Goal: Complete application form

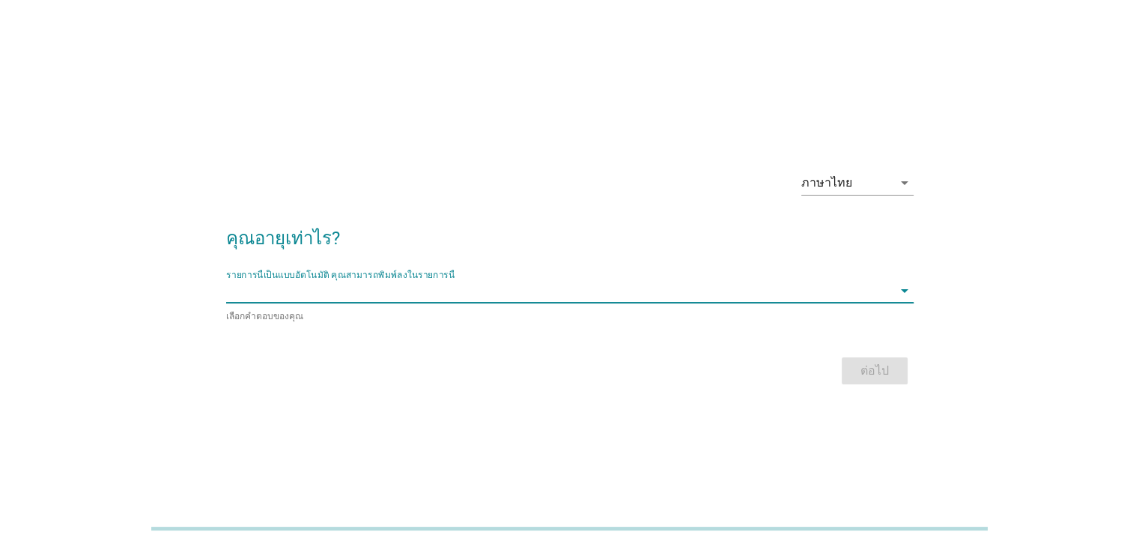
click at [246, 282] on input "รายการนี้เป็นแบบอัตโนมัติ คุณสามารถพิมพ์ลงในรายการนี้" at bounding box center [559, 291] width 666 height 24
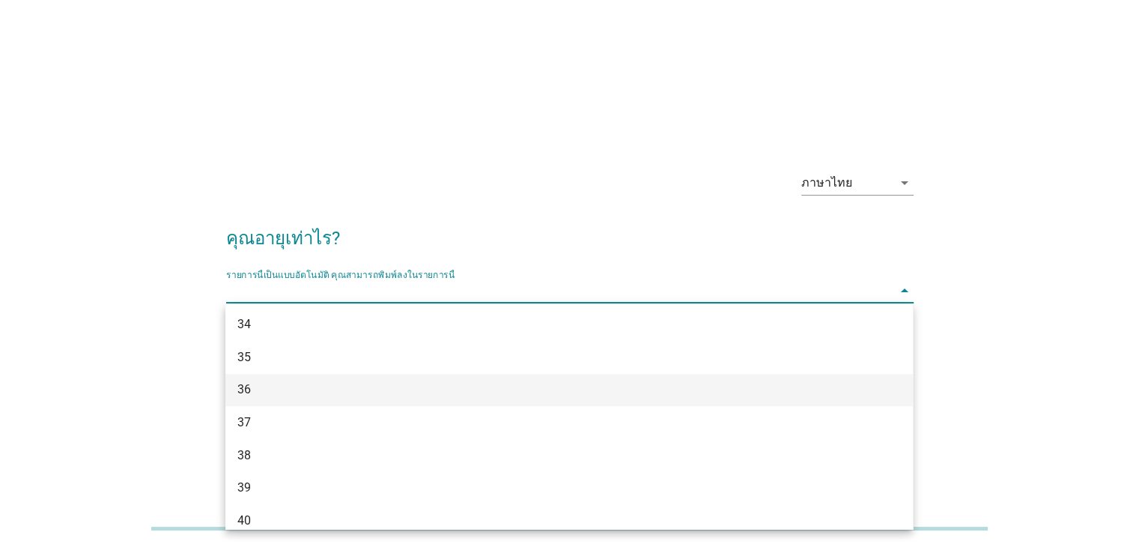
scroll to position [449, 0]
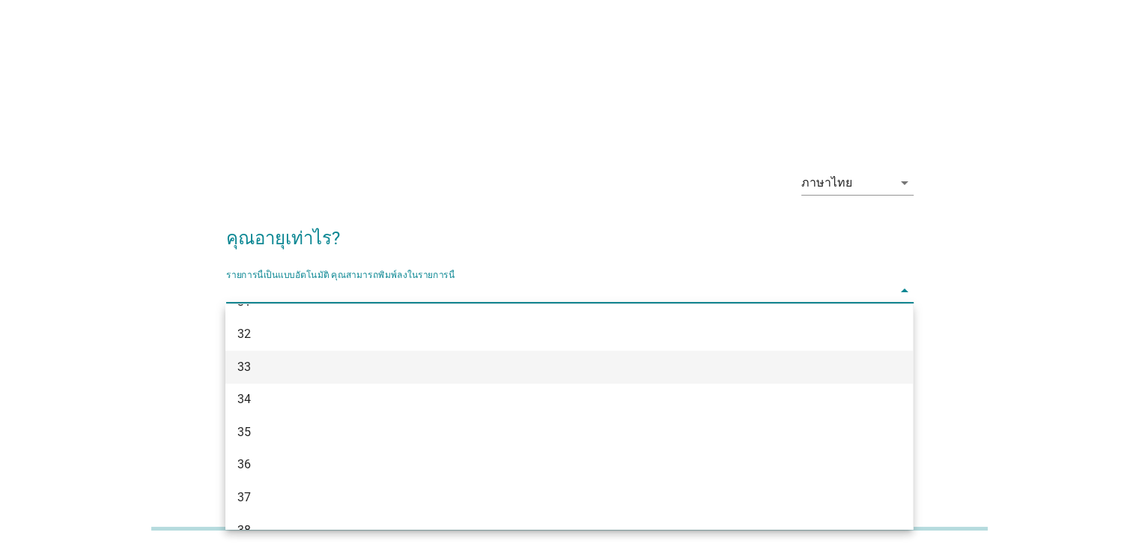
click at [254, 366] on div "33" at bounding box center [541, 367] width 608 height 18
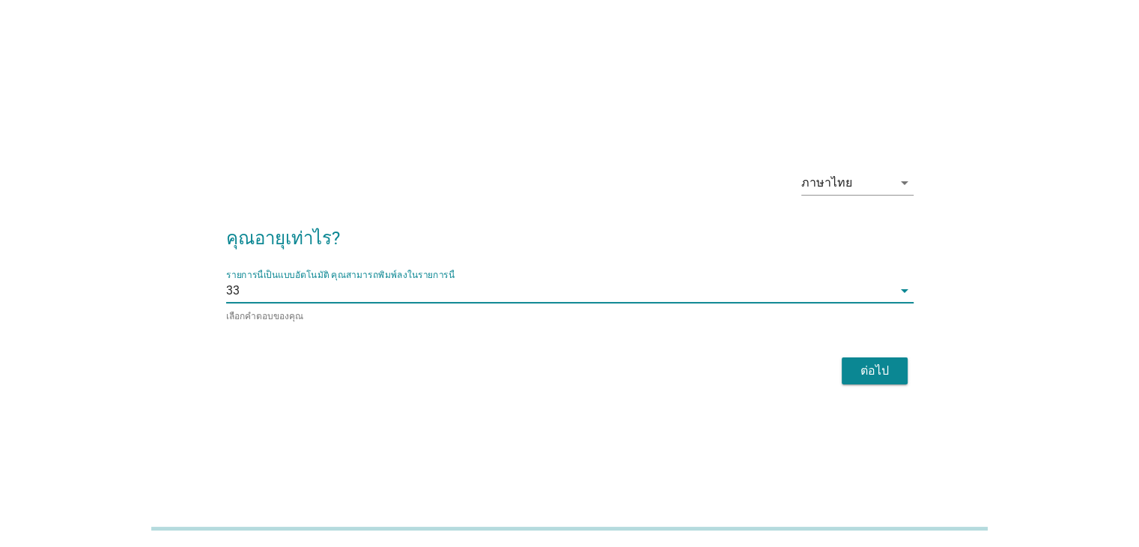
click at [869, 374] on div "ต่อไป" at bounding box center [875, 371] width 42 height 18
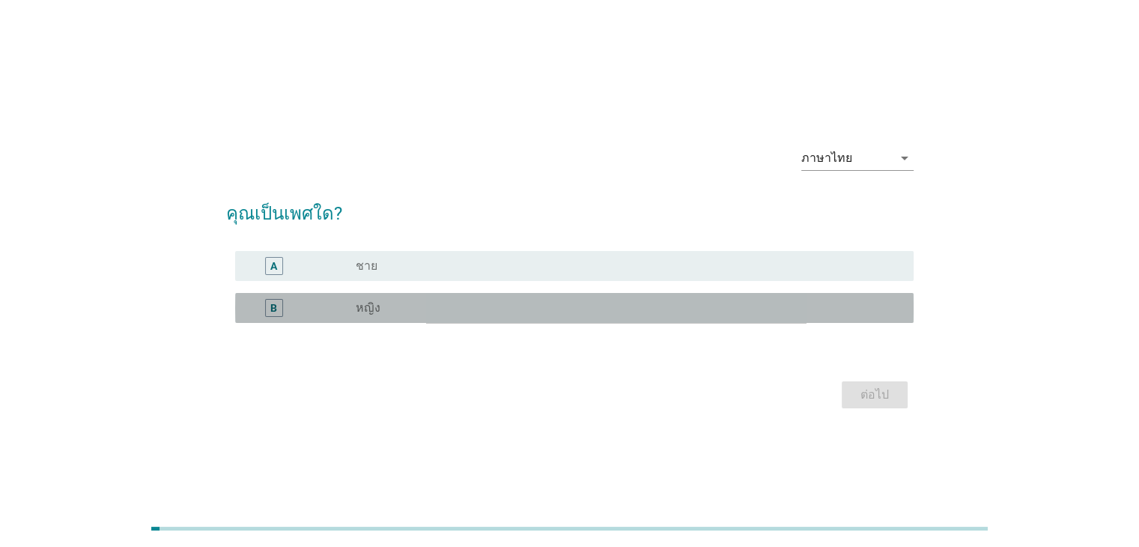
click at [497, 309] on div "radio_button_unchecked หญิง" at bounding box center [622, 307] width 533 height 15
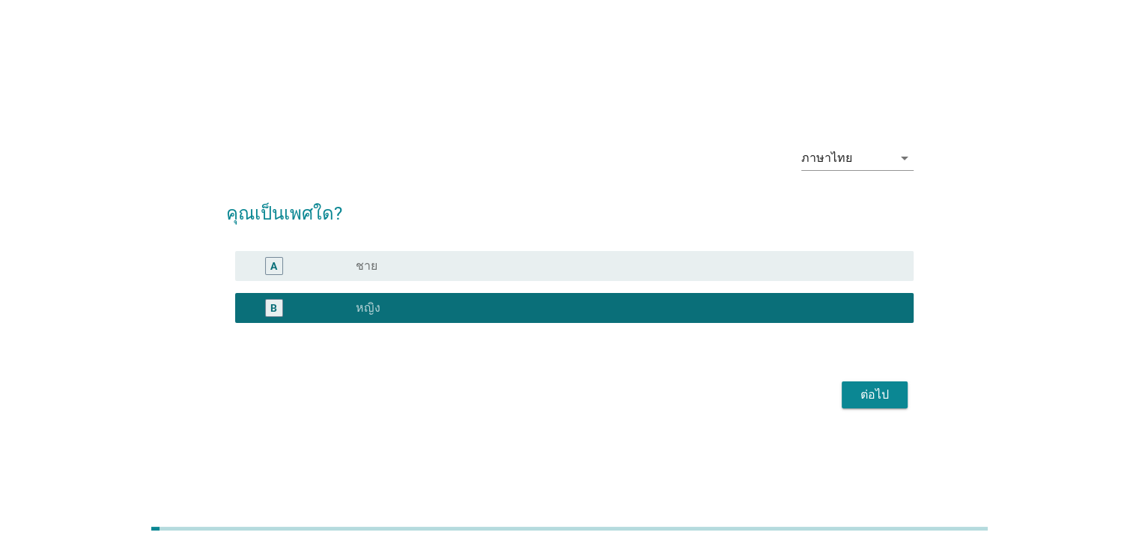
click at [877, 392] on div "ต่อไป" at bounding box center [875, 395] width 42 height 18
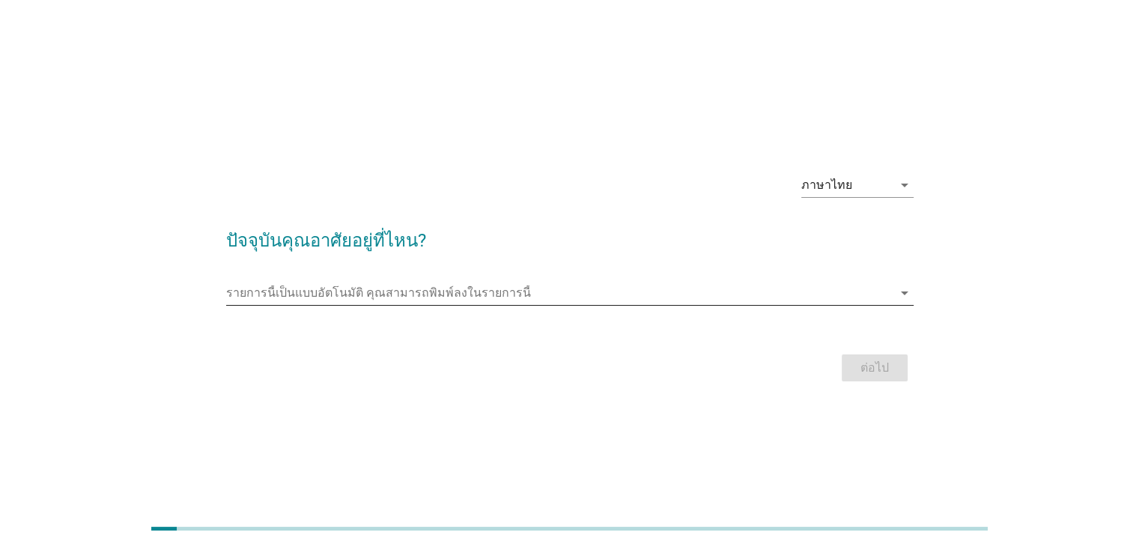
click at [440, 295] on input "รายการนี้เป็นแบบอัตโนมัติ คุณสามารถพิมพ์ลงในรายการนี้" at bounding box center [559, 293] width 666 height 24
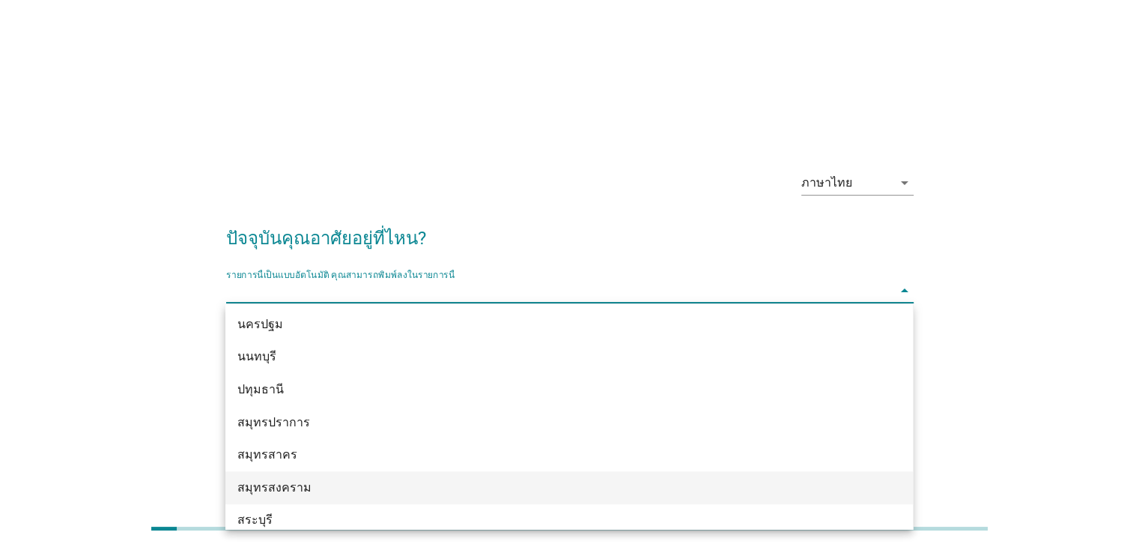
scroll to position [1348, 0]
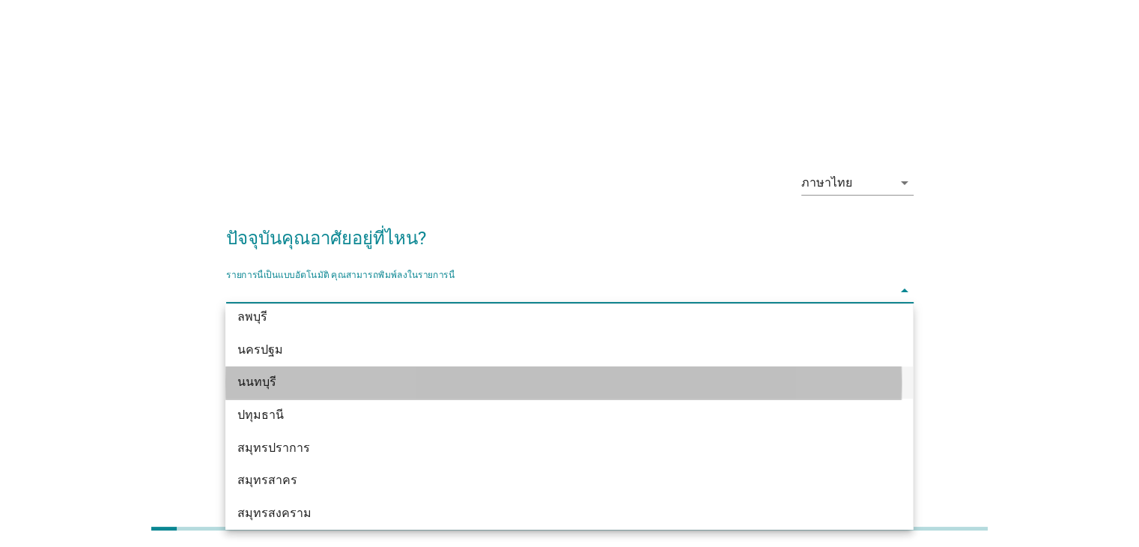
click at [257, 391] on div "นนทบุรี" at bounding box center [541, 382] width 608 height 18
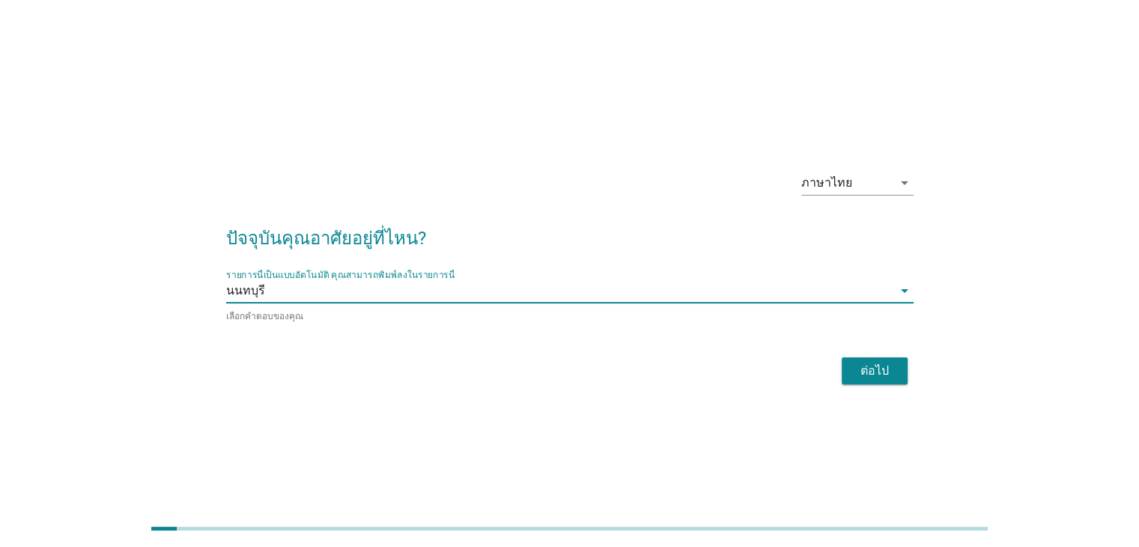
click at [893, 376] on div "ต่อไป" at bounding box center [875, 371] width 42 height 18
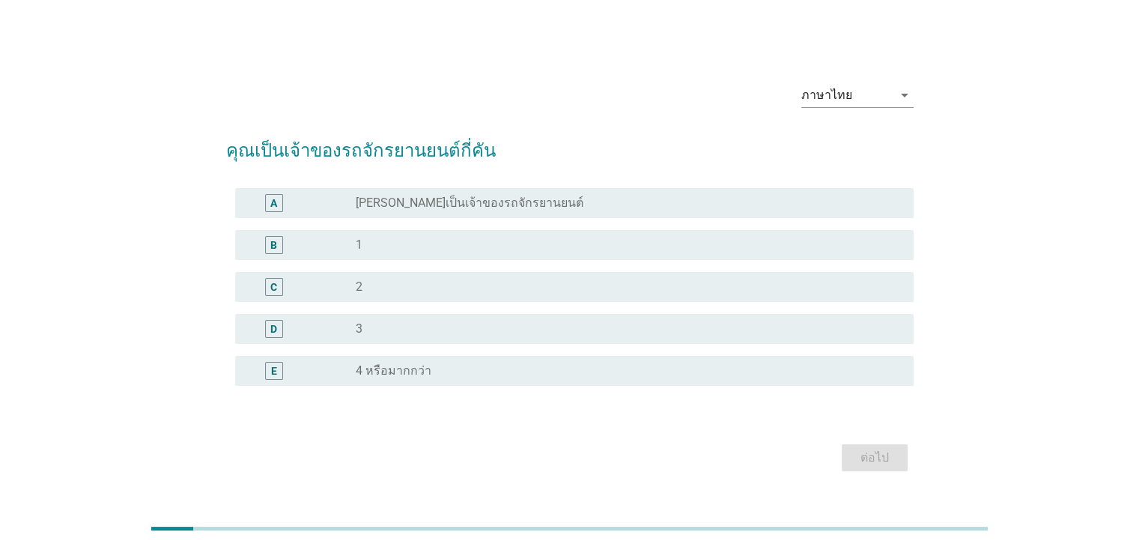
click at [323, 240] on div "B" at bounding box center [301, 245] width 109 height 18
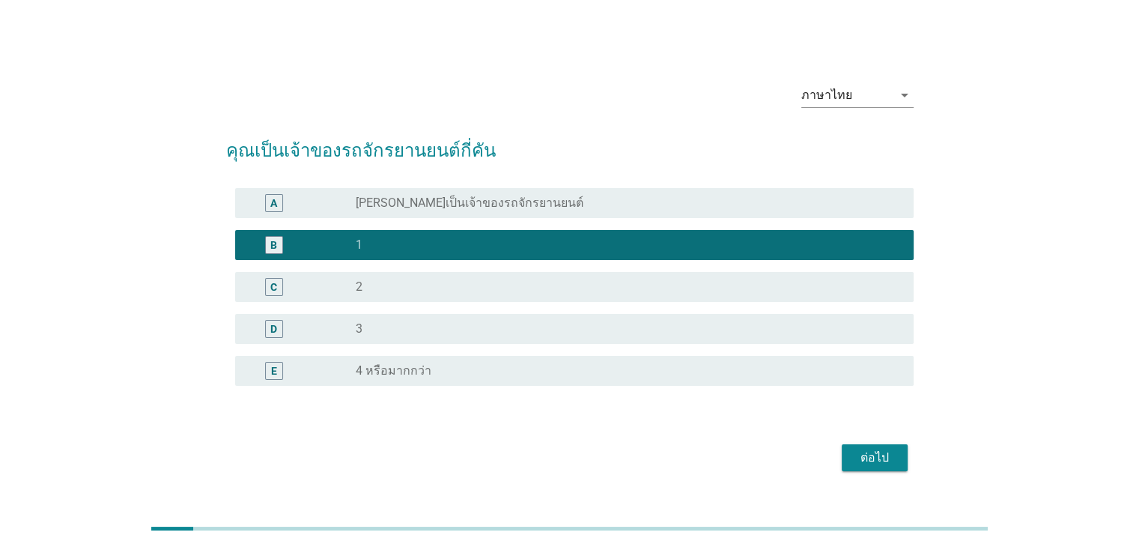
click at [871, 456] on div "ต่อไป" at bounding box center [875, 458] width 42 height 18
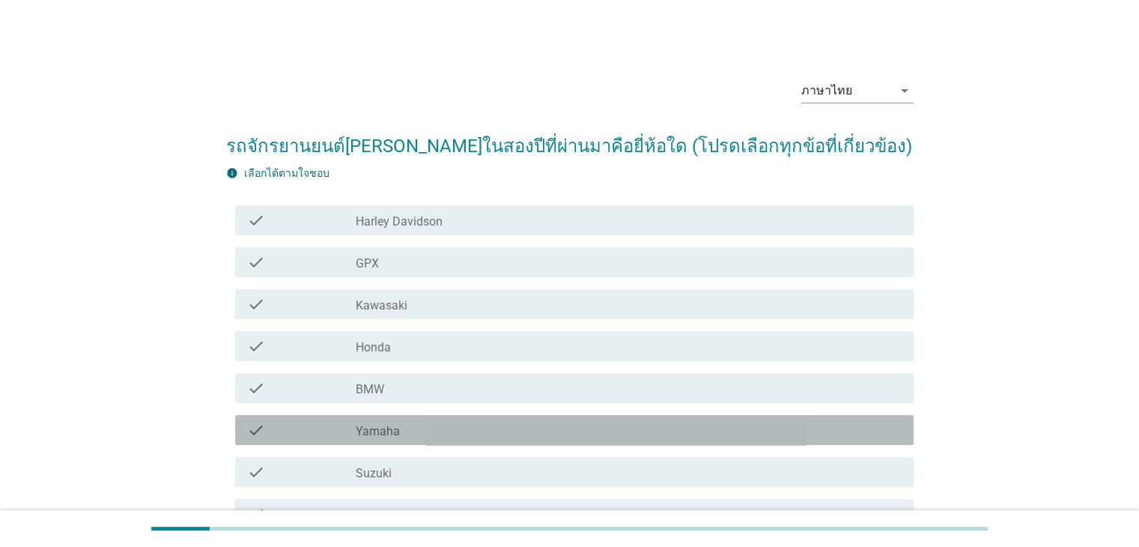
click at [551, 432] on div "check_box_outline_blank Yamaha" at bounding box center [628, 430] width 545 height 18
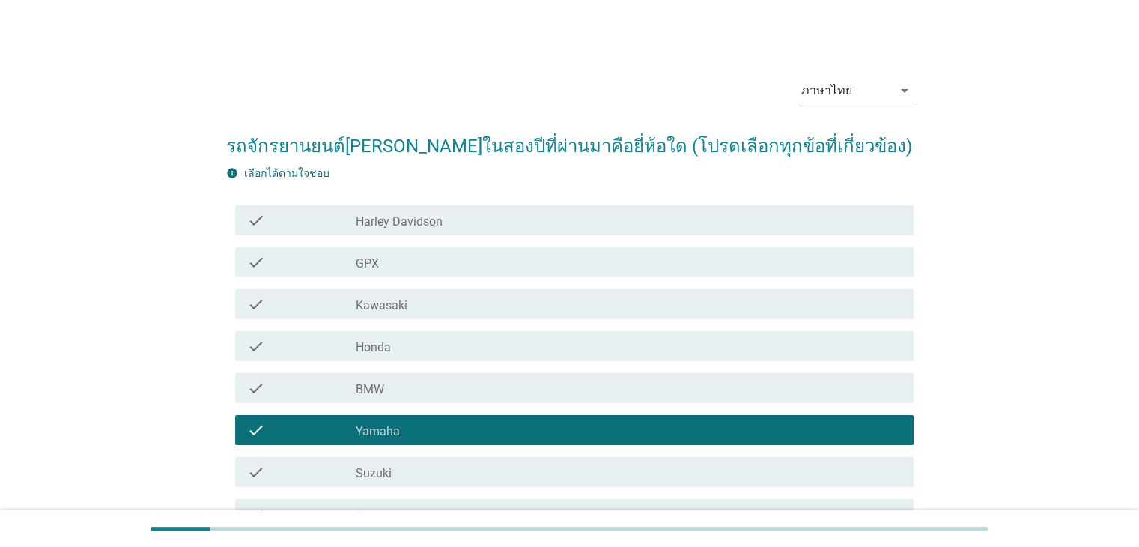
scroll to position [240, 0]
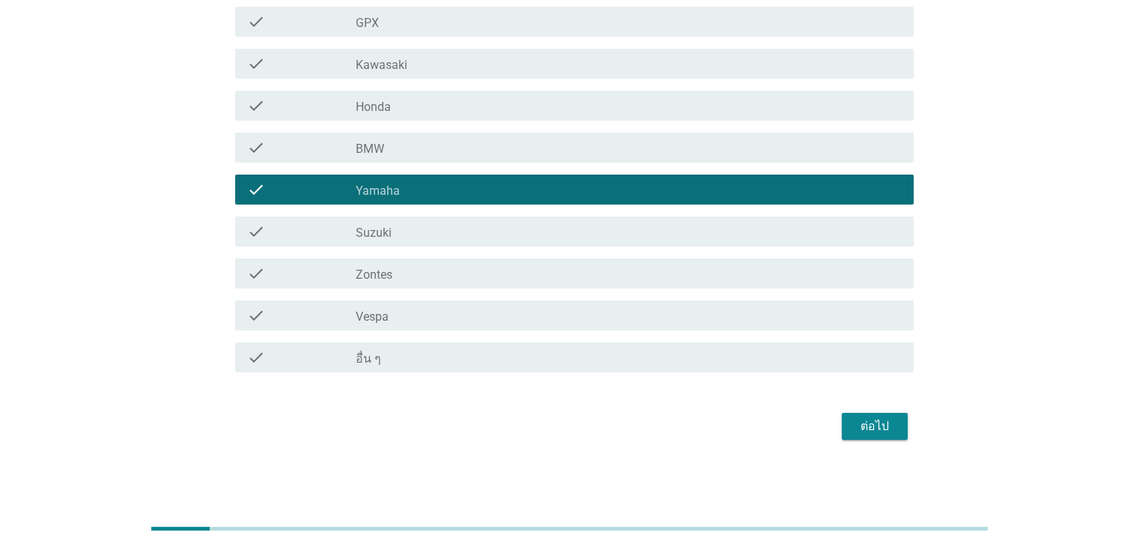
click at [872, 432] on div "ต่อไป" at bounding box center [875, 426] width 42 height 18
